Goal: Find specific page/section: Find specific page/section

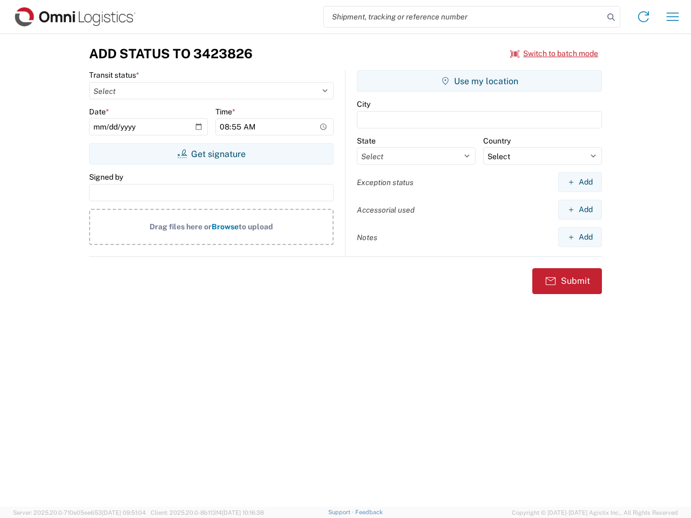
click at [464, 17] on input "search" at bounding box center [464, 16] width 280 height 21
click at [611, 17] on icon at bounding box center [610, 17] width 15 height 15
click at [643, 17] on icon at bounding box center [643, 16] width 17 height 17
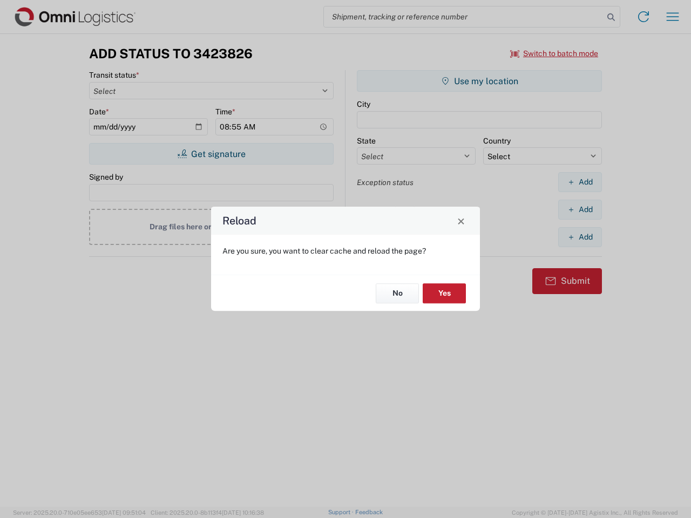
click at [673, 17] on div "Reload Are you sure, you want to clear cache and reload the page? No Yes" at bounding box center [345, 259] width 691 height 518
click at [554, 53] on div "Reload Are you sure, you want to clear cache and reload the page? No Yes" at bounding box center [345, 259] width 691 height 518
click at [211, 154] on div "Reload Are you sure, you want to clear cache and reload the page? No Yes" at bounding box center [345, 259] width 691 height 518
click at [479, 81] on div "Reload Are you sure, you want to clear cache and reload the page? No Yes" at bounding box center [345, 259] width 691 height 518
click at [580, 182] on div "Reload Are you sure, you want to clear cache and reload the page? No Yes" at bounding box center [345, 259] width 691 height 518
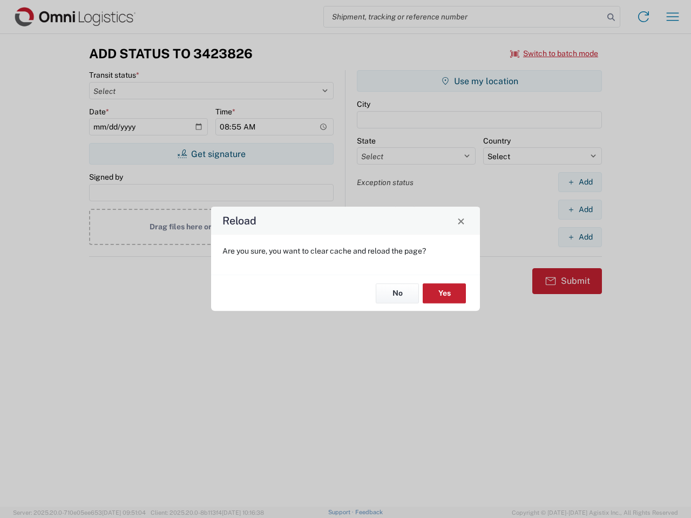
click at [580, 209] on div "Reload Are you sure, you want to clear cache and reload the page? No Yes" at bounding box center [345, 259] width 691 height 518
click at [580, 237] on div "Reload Are you sure, you want to clear cache and reload the page? No Yes" at bounding box center [345, 259] width 691 height 518
